Goal: Information Seeking & Learning: Learn about a topic

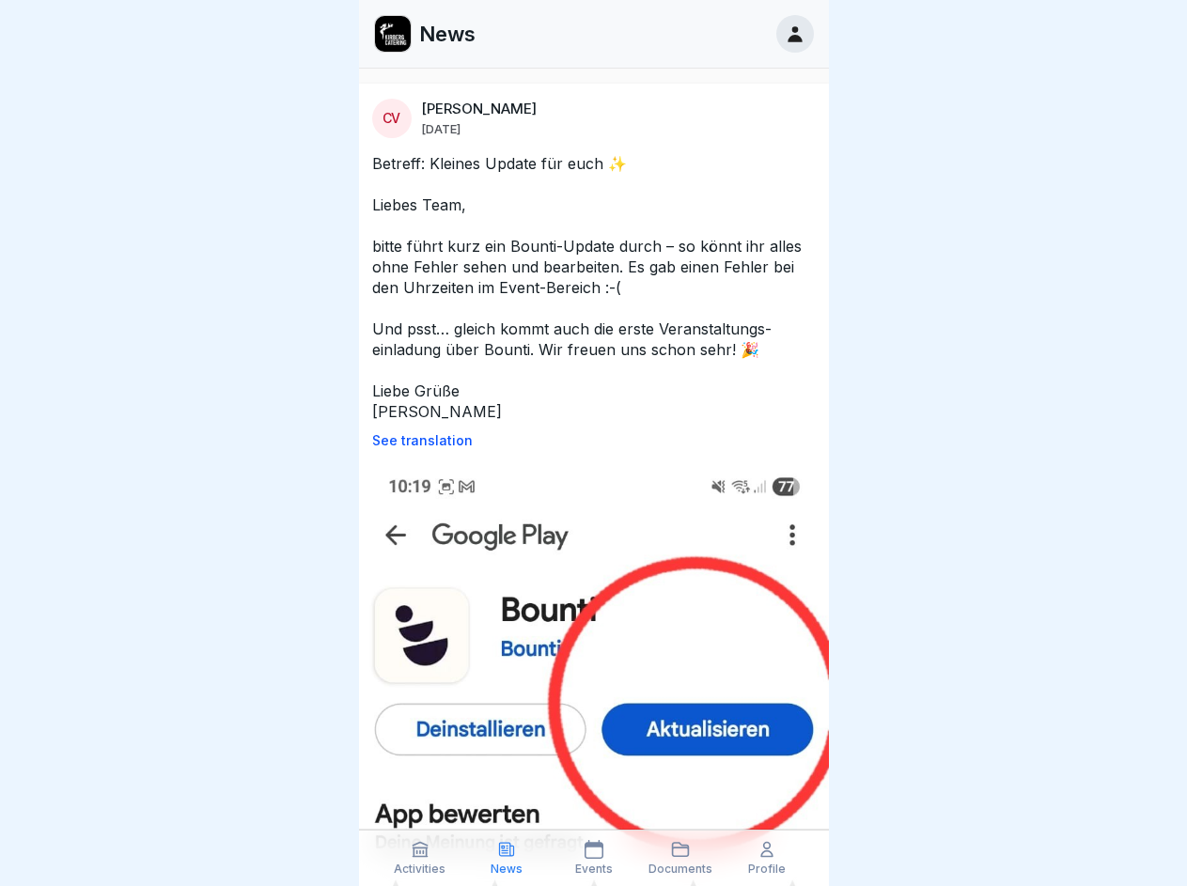
click at [586, 441] on p "See translation" at bounding box center [594, 440] width 444 height 15
click at [420, 858] on icon at bounding box center [420, 849] width 19 height 19
click at [507, 858] on icon at bounding box center [506, 849] width 19 height 19
click at [593, 858] on icon at bounding box center [594, 849] width 19 height 19
click at [680, 858] on icon at bounding box center [680, 849] width 19 height 19
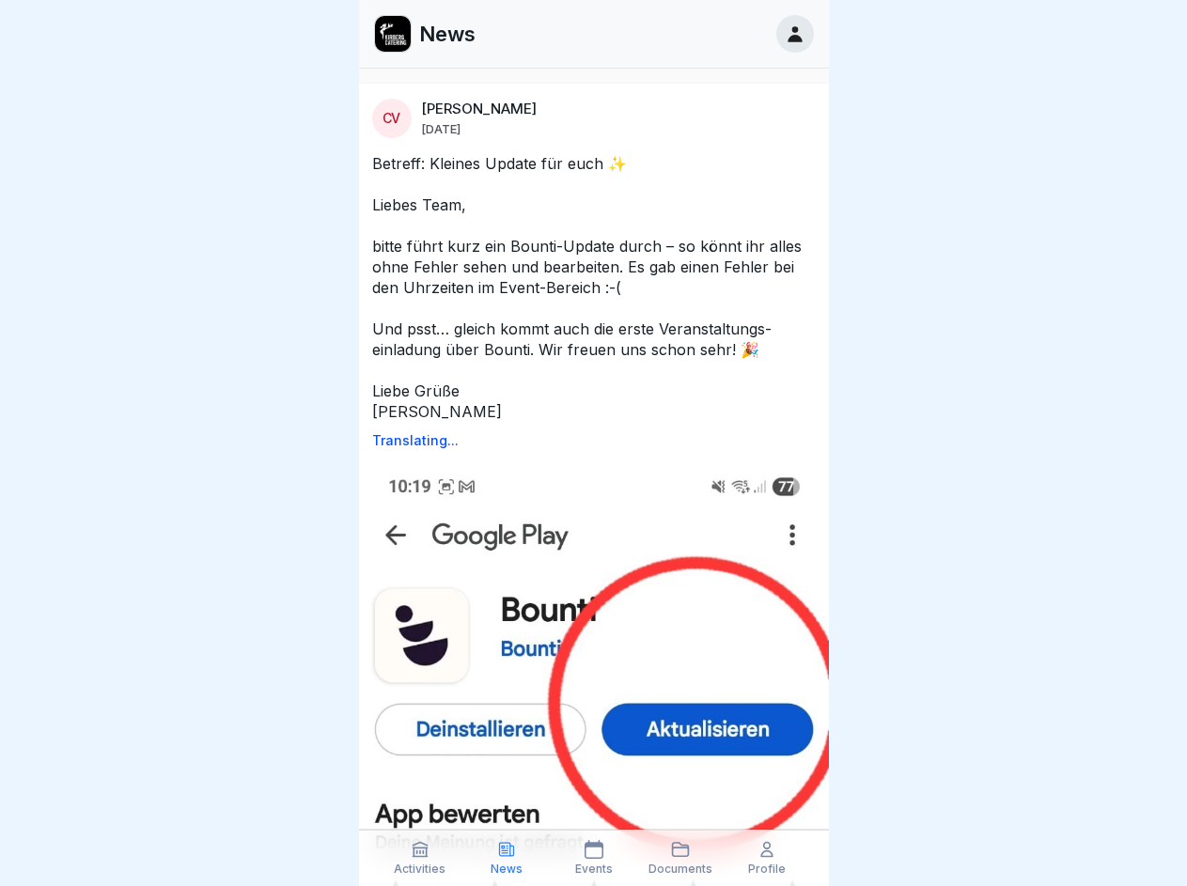
click at [767, 858] on icon at bounding box center [766, 849] width 19 height 19
